Goal: Transaction & Acquisition: Purchase product/service

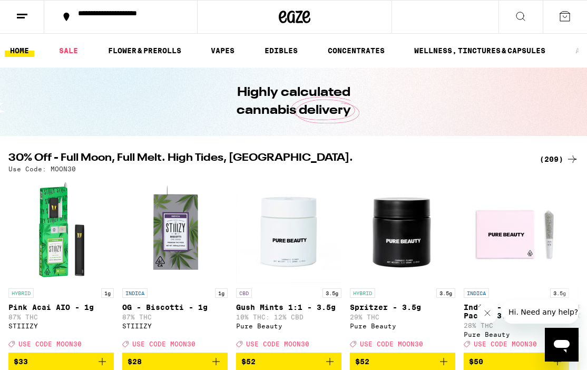
click at [513, 14] on button at bounding box center [521, 17] width 44 height 33
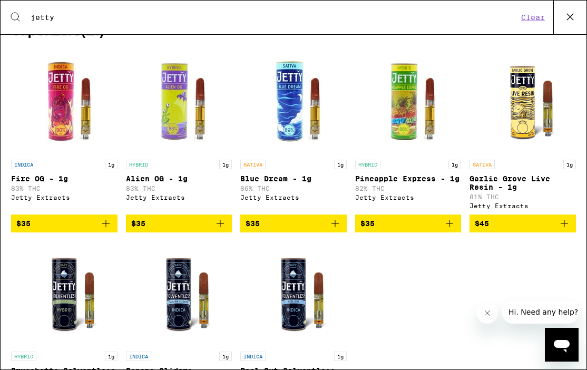
scroll to position [180, 0]
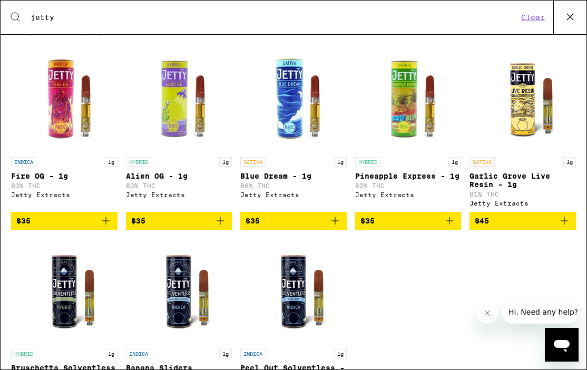
type input "jetty"
click at [333, 227] on icon "Add to bag" at bounding box center [335, 221] width 13 height 13
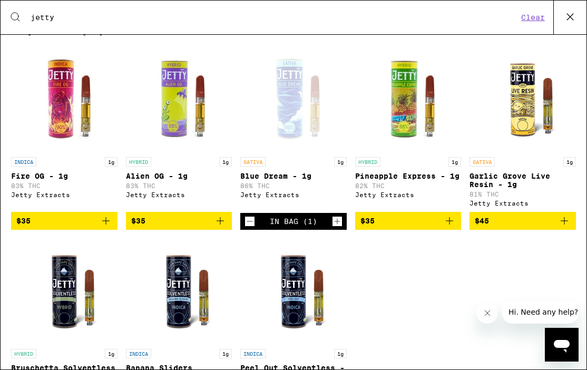
click at [333, 228] on icon "Increment" at bounding box center [337, 221] width 9 height 13
click at [572, 20] on icon at bounding box center [570, 17] width 16 height 16
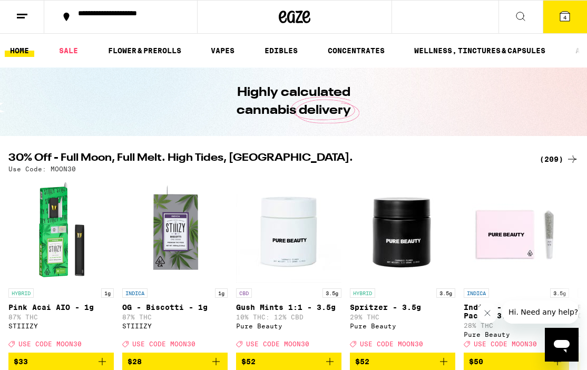
click at [567, 20] on icon at bounding box center [564, 16] width 9 height 9
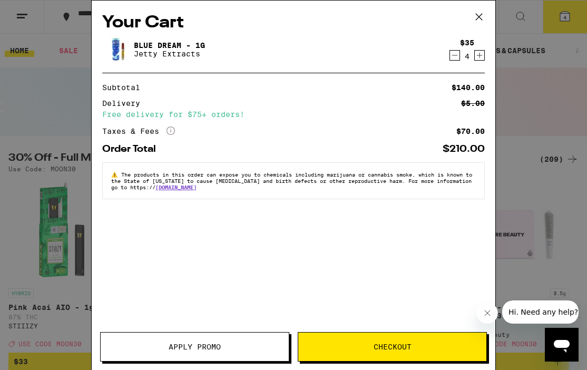
click at [389, 349] on span "Checkout" at bounding box center [393, 346] width 38 height 7
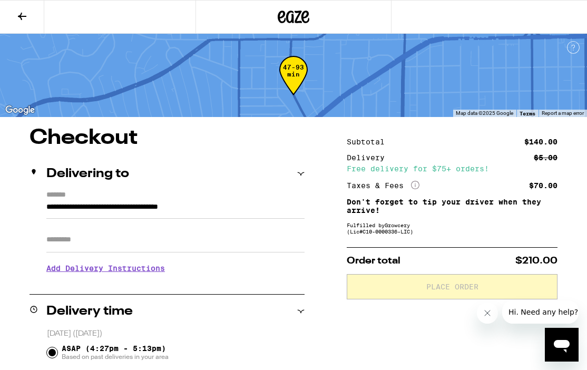
click at [487, 314] on icon "Close message from company" at bounding box center [487, 312] width 5 height 5
click at [416, 185] on icon "More Info" at bounding box center [415, 185] width 8 height 8
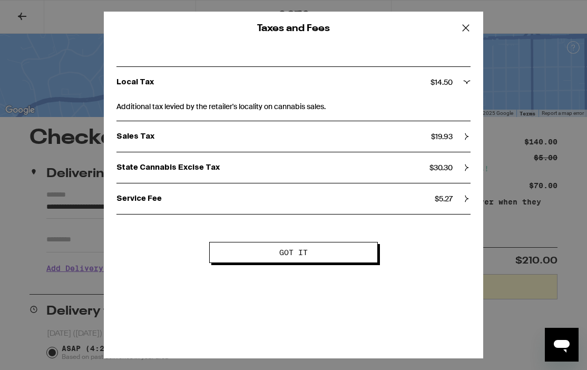
click at [456, 207] on div "Service Fee $ 5.27" at bounding box center [293, 198] width 354 height 31
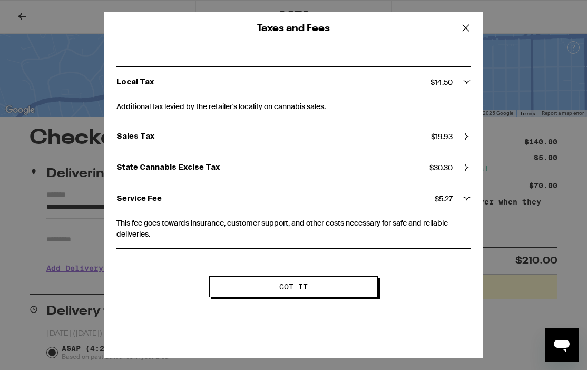
click at [456, 207] on div "Service Fee $ 5.27" at bounding box center [293, 198] width 354 height 31
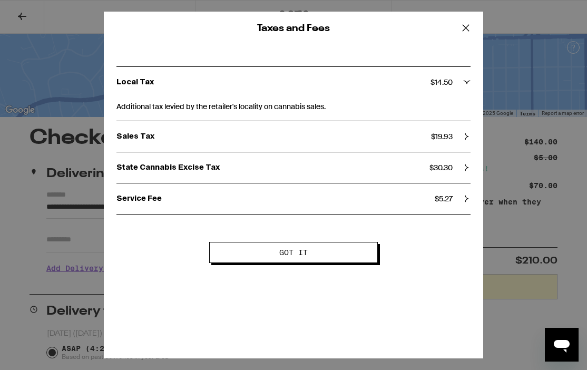
click at [499, 240] on div "Taxes and Fees Local Tax $ 14.50 Additional tax levied by the retailer's locali…" at bounding box center [293, 185] width 587 height 370
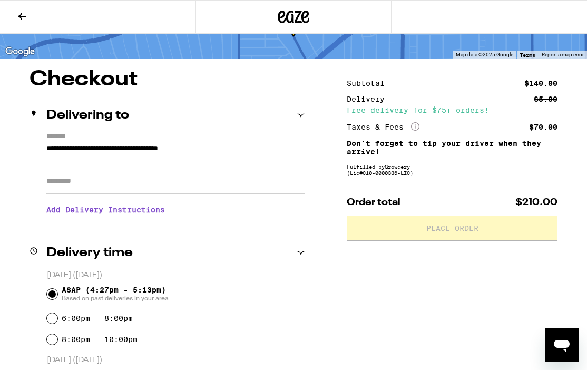
scroll to position [62, 0]
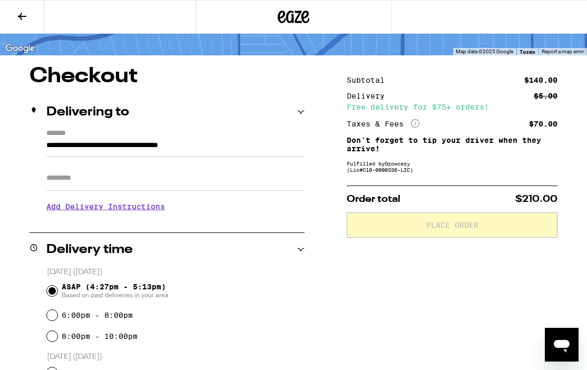
click at [81, 210] on h3 "Add Delivery Instructions" at bounding box center [175, 206] width 258 height 24
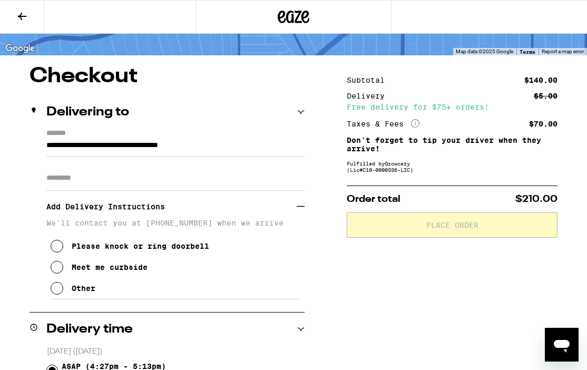
click at [87, 271] on div "Meet me curbside" at bounding box center [110, 267] width 76 height 8
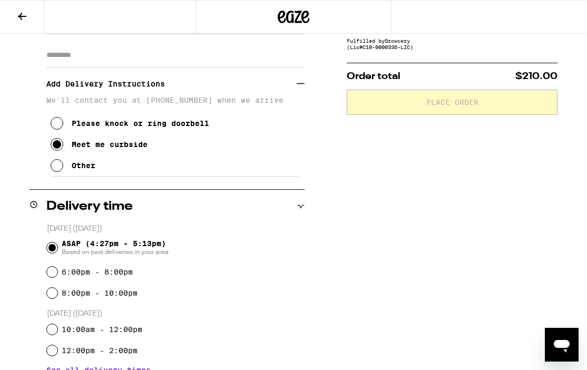
scroll to position [394, 0]
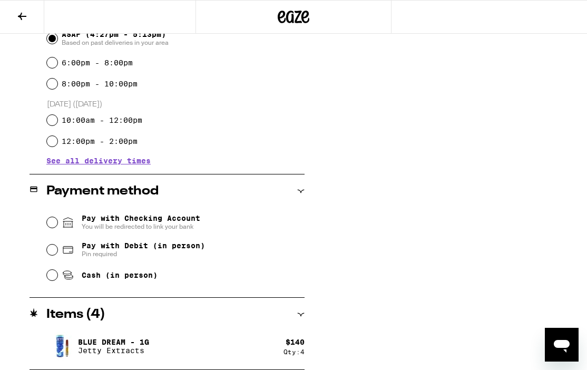
click at [166, 247] on span "Pay with Debit (in person)" at bounding box center [143, 245] width 123 height 8
click at [57, 247] on input "Pay with Debit (in person) Pin required" at bounding box center [52, 250] width 11 height 11
radio input "true"
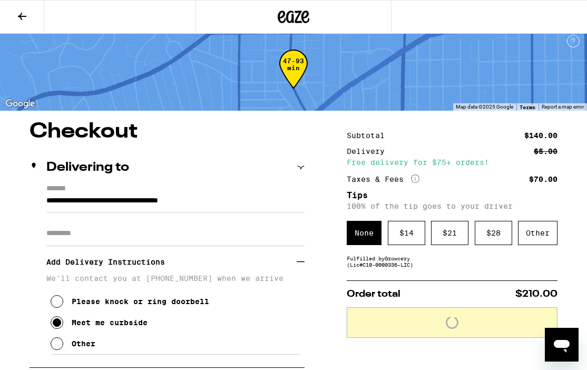
scroll to position [0, 0]
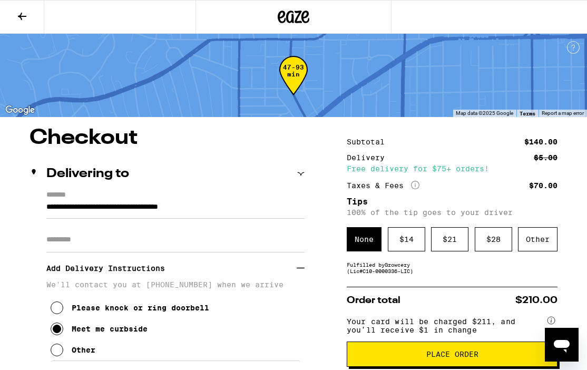
click at [544, 238] on div "Other" at bounding box center [538, 239] width 40 height 24
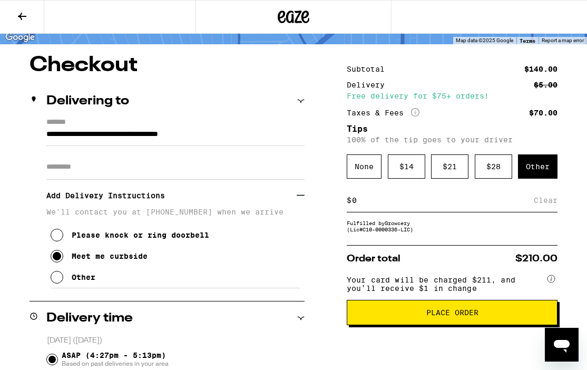
scroll to position [73, 0]
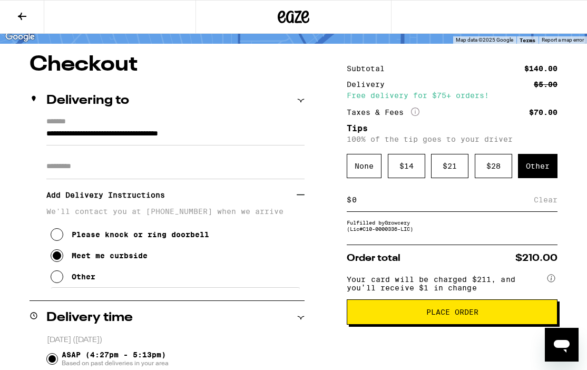
click at [394, 202] on input at bounding box center [443, 199] width 182 height 9
type input "10"
click at [539, 203] on div "Save" at bounding box center [548, 199] width 19 height 23
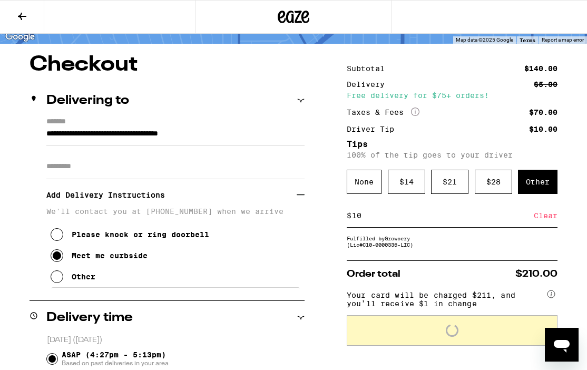
scroll to position [166, 0]
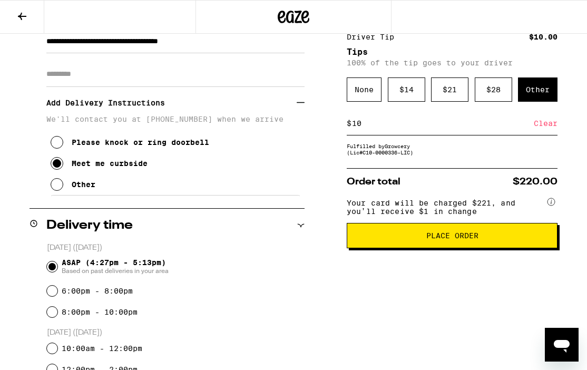
click at [441, 239] on span "Place Order" at bounding box center [452, 235] width 52 height 7
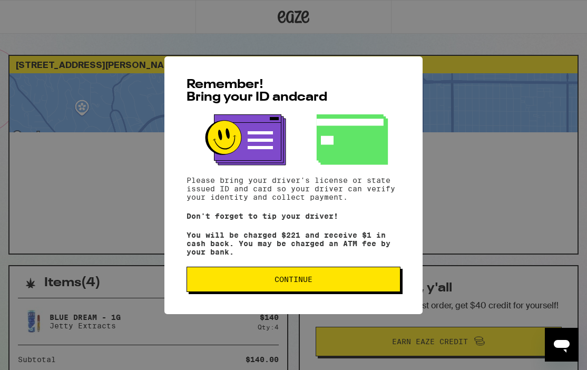
click at [354, 283] on span "Continue" at bounding box center [294, 279] width 196 height 7
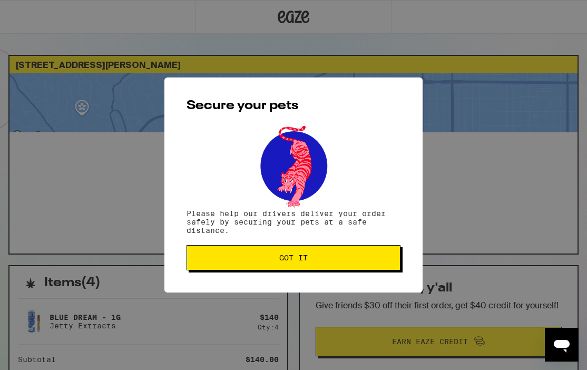
click at [328, 265] on button "Got it" at bounding box center [294, 257] width 214 height 25
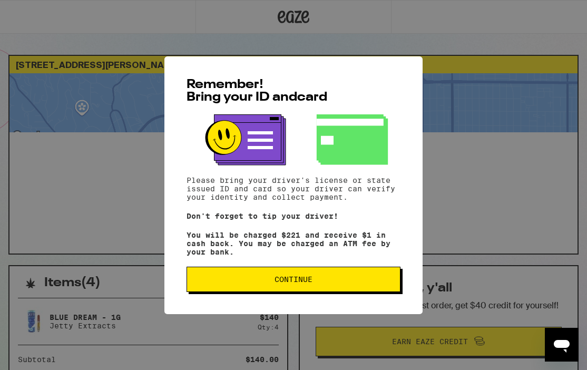
click at [306, 280] on span "Continue" at bounding box center [294, 279] width 38 height 7
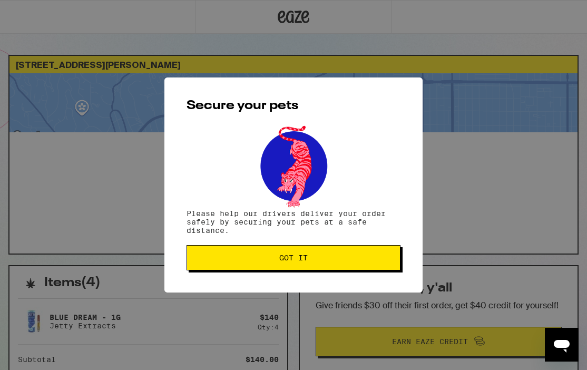
click at [300, 295] on div "Secure your pets Please help our drivers deliver your order safely by securing …" at bounding box center [293, 185] width 587 height 370
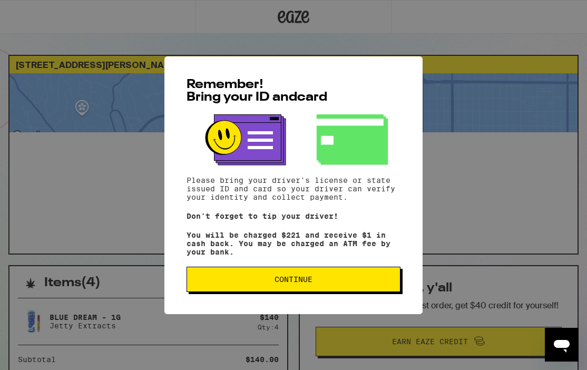
click at [323, 283] on span "Continue" at bounding box center [294, 279] width 196 height 7
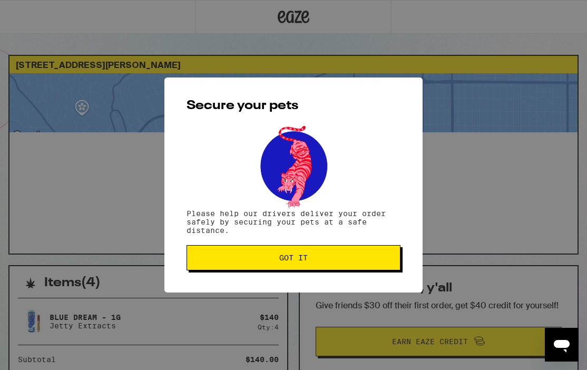
click at [314, 257] on span "Got it" at bounding box center [294, 257] width 196 height 7
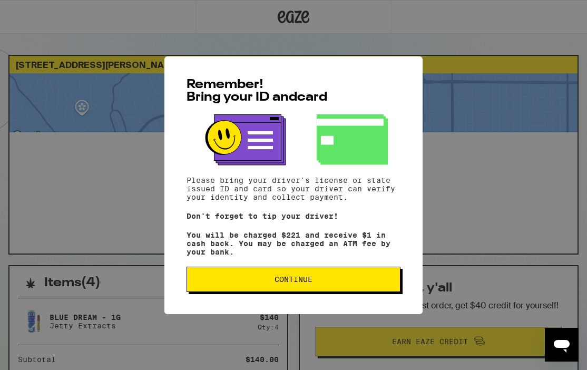
click at [309, 283] on span "Continue" at bounding box center [294, 279] width 38 height 7
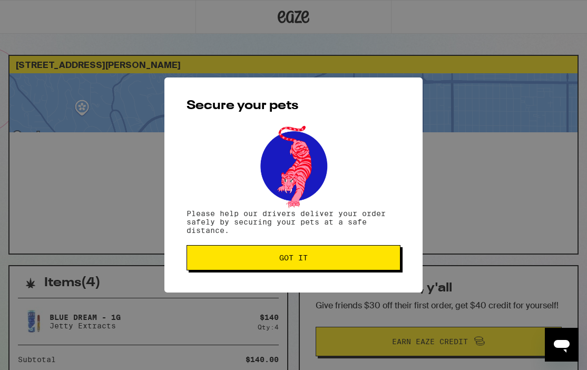
click at [306, 256] on span "Got it" at bounding box center [293, 257] width 28 height 7
